Goal: Communication & Community: Answer question/provide support

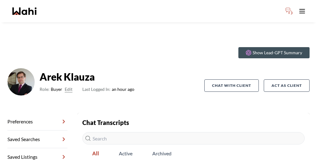
scroll to position [21, 0]
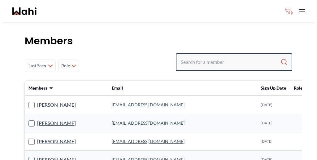
click at [228, 56] on input "Search input" at bounding box center [231, 61] width 100 height 11
paste input "[PERSON_NAME]"
type input "[PERSON_NAME]"
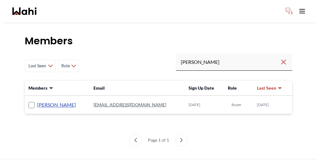
click at [47, 101] on link "[PERSON_NAME]" at bounding box center [56, 105] width 39 height 8
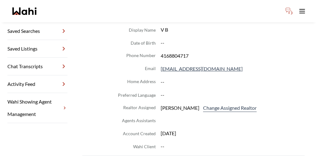
click at [27, 93] on link "Wahi Showing Agent Management" at bounding box center [37, 108] width 60 height 30
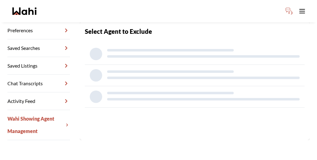
scroll to position [30, 0]
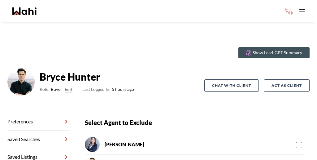
scroll to position [30, 0]
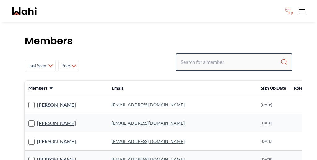
click at [228, 56] on input "Search input" at bounding box center [231, 61] width 100 height 11
paste input "[PERSON_NAME]"
type input "[PERSON_NAME]"
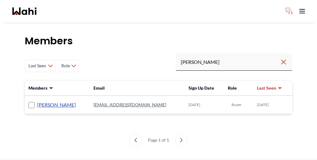
click at [49, 101] on link "[PERSON_NAME]" at bounding box center [56, 105] width 39 height 8
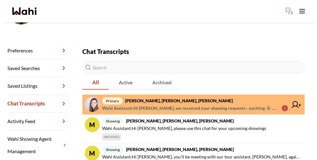
scroll to position [78, 0]
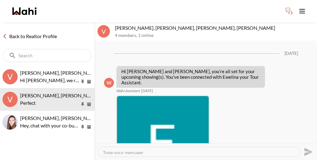
scroll to position [271, 0]
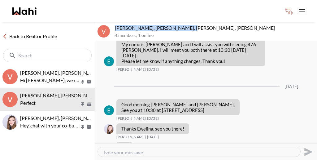
drag, startPoint x: 165, startPoint y: 21, endPoint x: 113, endPoint y: 22, distance: 51.7
click at [115, 25] on p "[PERSON_NAME], [PERSON_NAME], [PERSON_NAME], [PERSON_NAME]" at bounding box center [214, 28] width 199 height 6
copy p "[PERSON_NAME], [PERSON_NAME],"
click at [32, 32] on link "Back to Realtor Profile" at bounding box center [29, 36] width 59 height 8
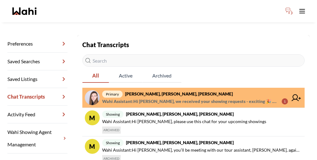
scroll to position [78, 0]
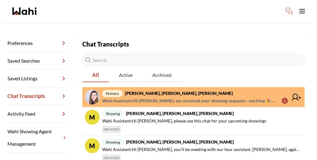
click at [156, 97] on span "Wahi Assistant : Hi [PERSON_NAME], we received your showing requests - exciting…" at bounding box center [189, 100] width 174 height 7
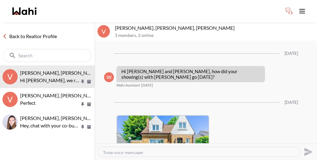
scroll to position [639, 0]
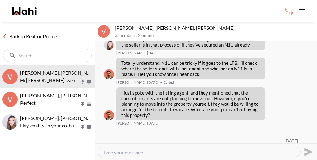
click at [206, 149] on textarea "Type your message" at bounding box center [199, 151] width 192 height 5
